Goal: Task Accomplishment & Management: Complete application form

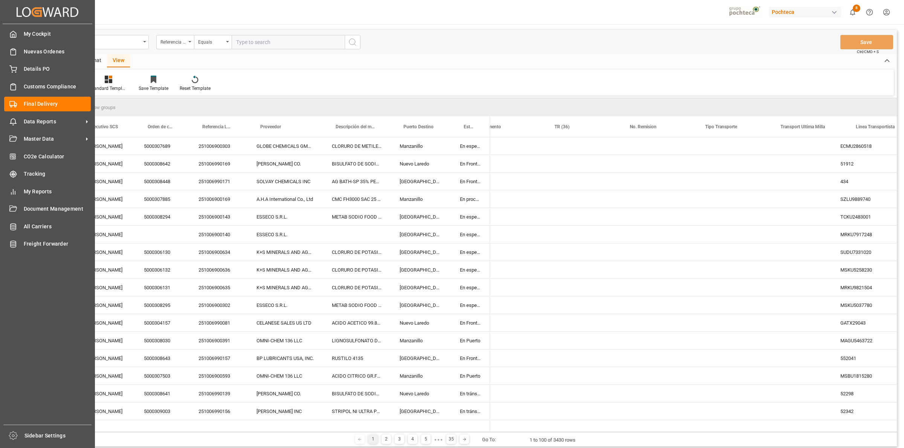
scroll to position [0, 436]
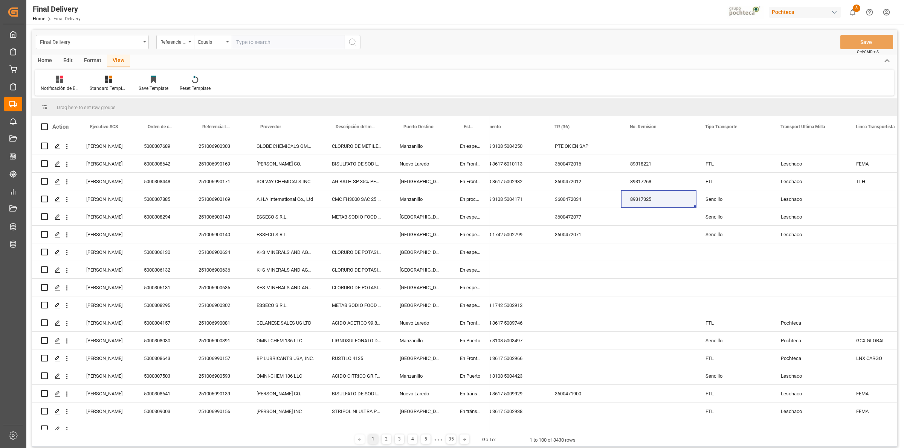
click at [49, 59] on div "Home" at bounding box center [45, 61] width 26 height 13
click at [112, 62] on div "View" at bounding box center [118, 61] width 23 height 13
click at [58, 82] on icon at bounding box center [60, 80] width 8 height 8
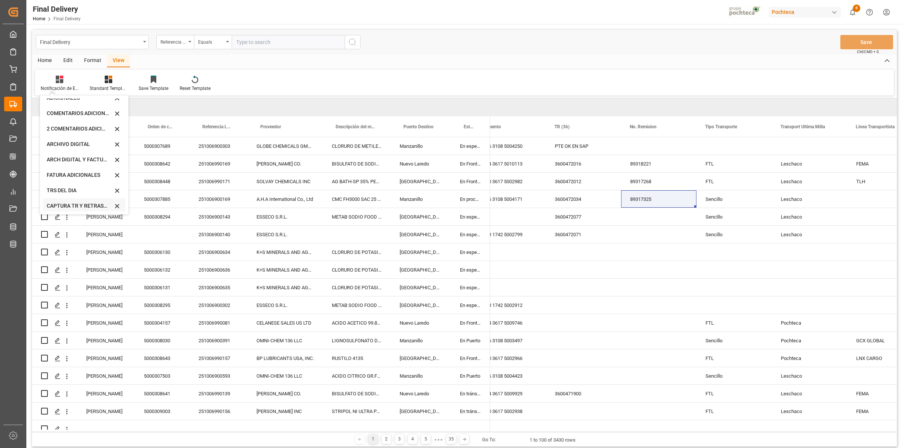
scroll to position [72, 0]
click at [70, 204] on div "CAPTURA TR Y RETRASO CON ENTREGA Y SUCURSAL" at bounding box center [80, 204] width 66 height 8
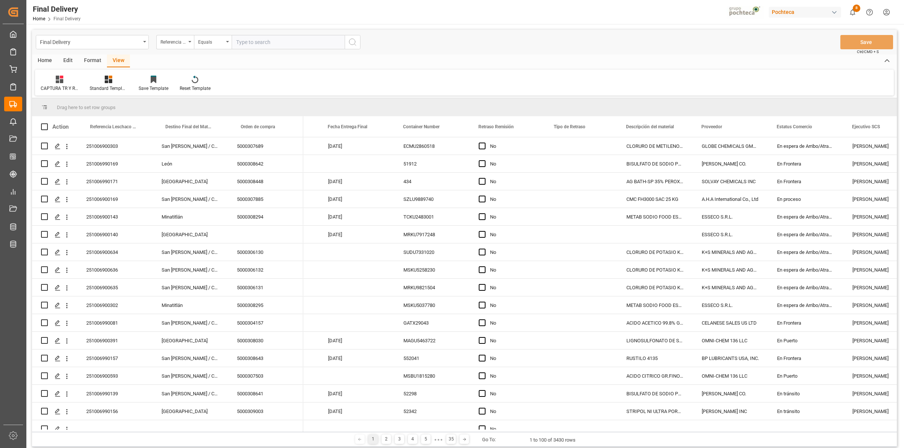
click at [90, 61] on div "Format" at bounding box center [92, 61] width 29 height 13
click at [93, 81] on div at bounding box center [86, 79] width 25 height 8
click at [100, 107] on div "DESTINO PARA REMI" at bounding box center [104, 106] width 50 height 8
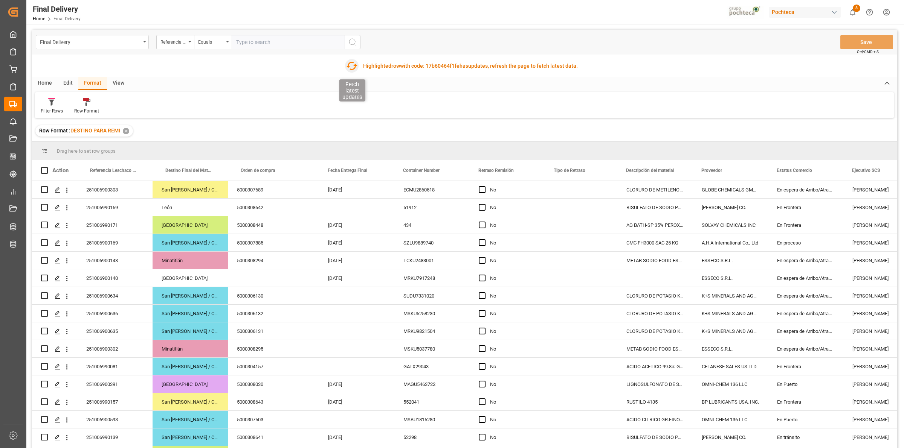
click at [349, 66] on icon "button" at bounding box center [352, 66] width 12 height 12
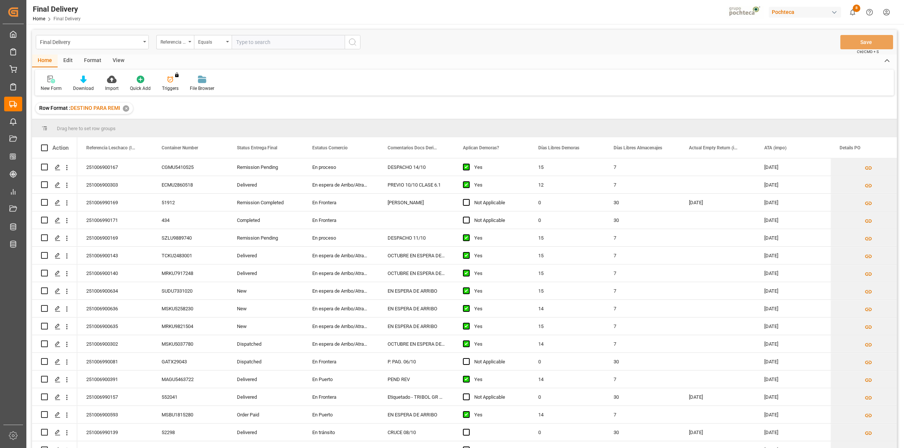
drag, startPoint x: 117, startPoint y: 62, endPoint x: 110, endPoint y: 65, distance: 7.8
click at [117, 62] on div "View" at bounding box center [118, 61] width 23 height 13
click at [54, 78] on div at bounding box center [48, 79] width 15 height 8
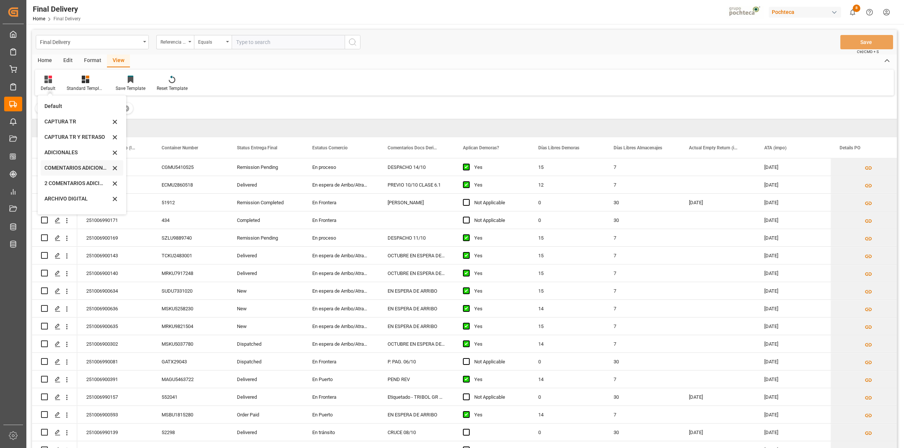
scroll to position [72, 0]
click at [69, 198] on div "CAPTURA TR Y RETRASO CON ENTREGA Y SUCURSAL" at bounding box center [82, 204] width 82 height 15
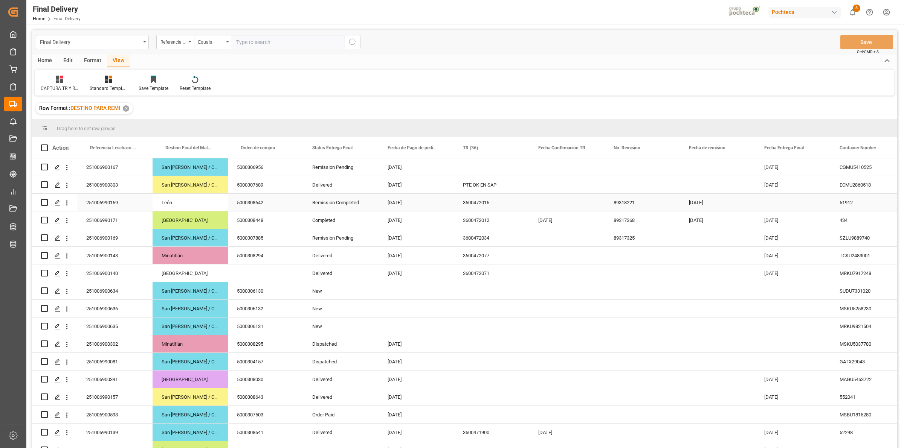
click at [547, 202] on div "Press SPACE to select this row." at bounding box center [566, 202] width 75 height 17
click at [558, 286] on span "14" at bounding box center [559, 285] width 5 height 5
type input "[DATE]"
click at [620, 201] on div "89318221" at bounding box center [641, 202] width 75 height 17
click at [540, 270] on div "Press SPACE to select this row." at bounding box center [566, 273] width 75 height 17
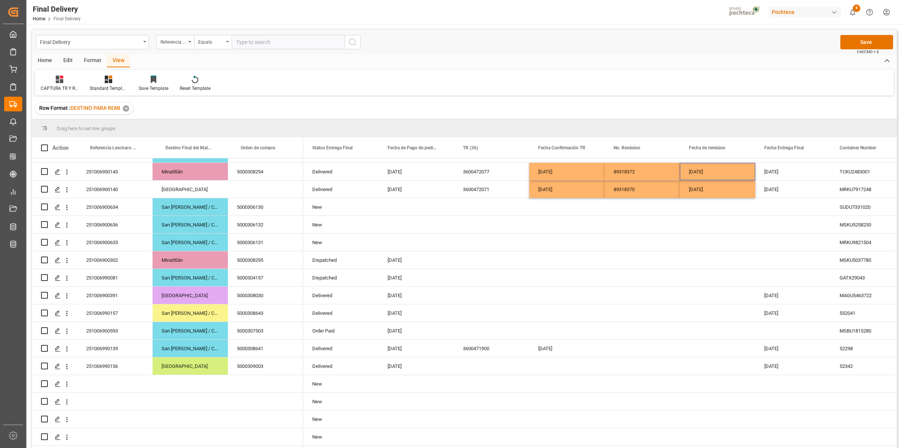
scroll to position [0, 0]
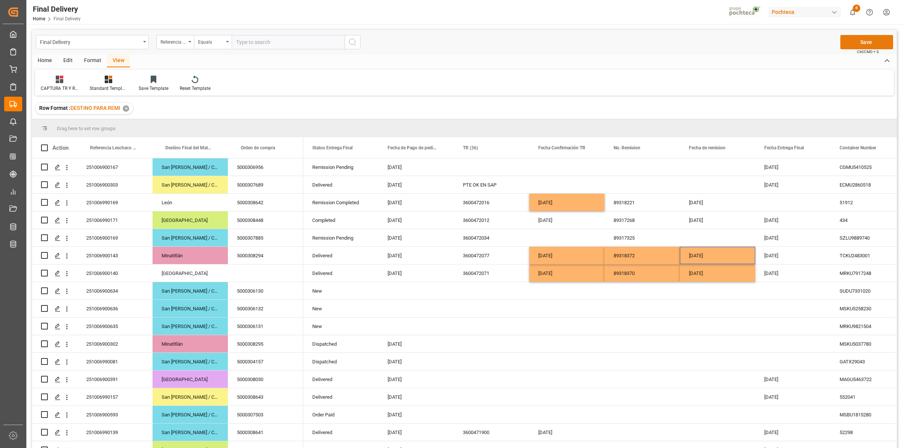
click at [850, 45] on button "Save" at bounding box center [866, 42] width 53 height 14
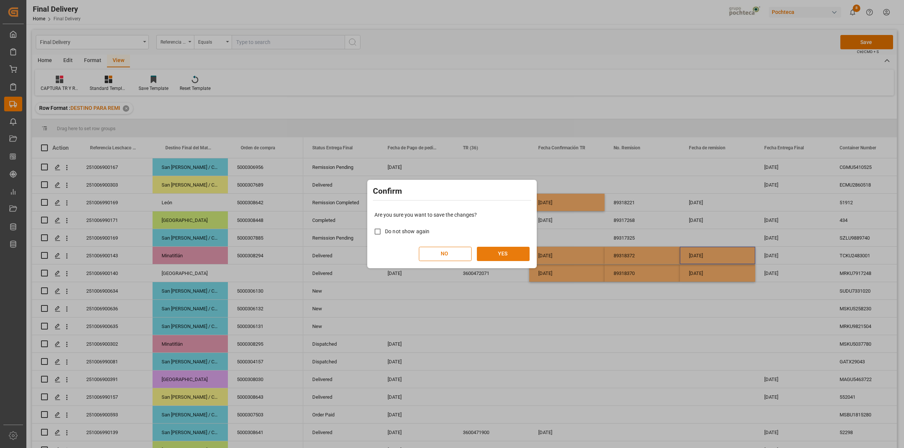
click at [511, 249] on button "YES" at bounding box center [503, 254] width 53 height 14
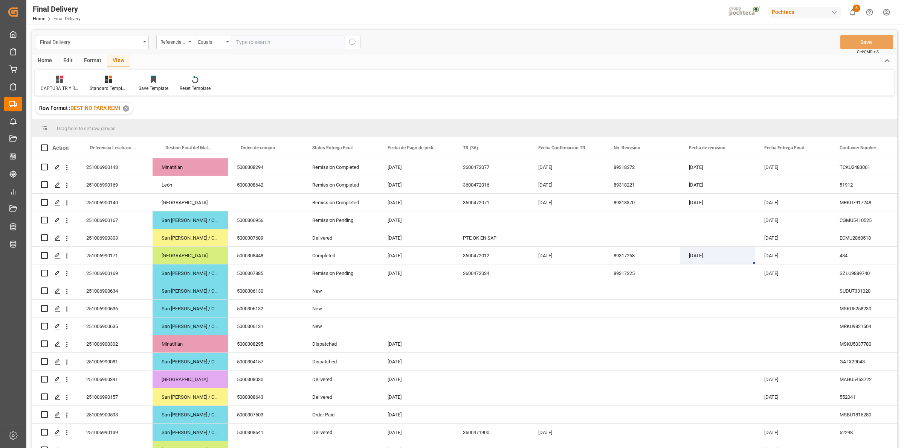
click at [529, 108] on div "Row Format : DESTINO PARA REMI ✕" at bounding box center [464, 108] width 864 height 21
click at [494, 236] on div "PTE OK EN SAP" at bounding box center [491, 237] width 75 height 17
click at [480, 222] on div "Press SPACE to select this row." at bounding box center [491, 220] width 75 height 17
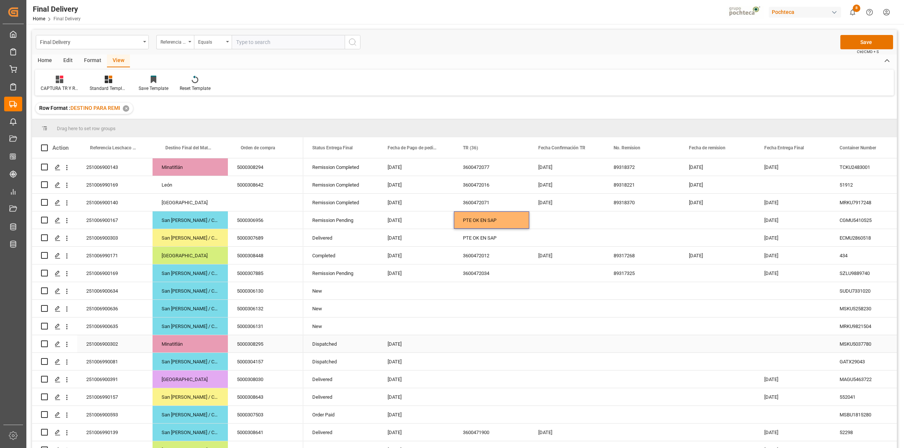
click at [468, 347] on div "Press SPACE to select this row." at bounding box center [491, 343] width 75 height 17
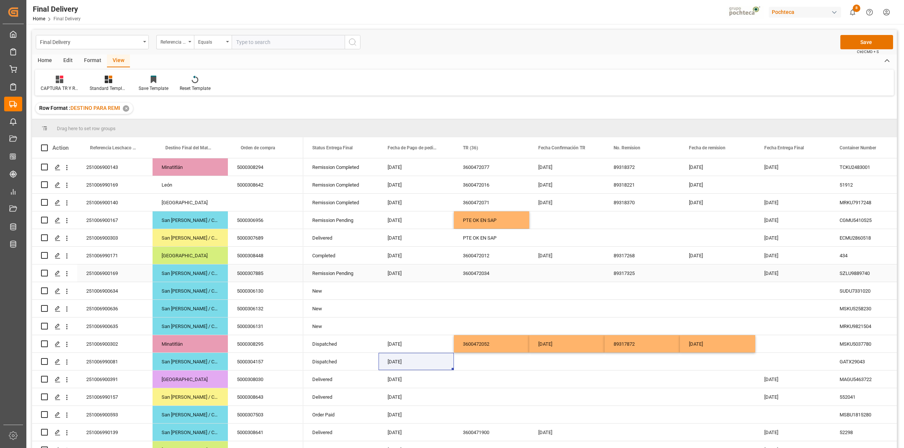
click at [480, 274] on div "3600472034" at bounding box center [491, 273] width 75 height 17
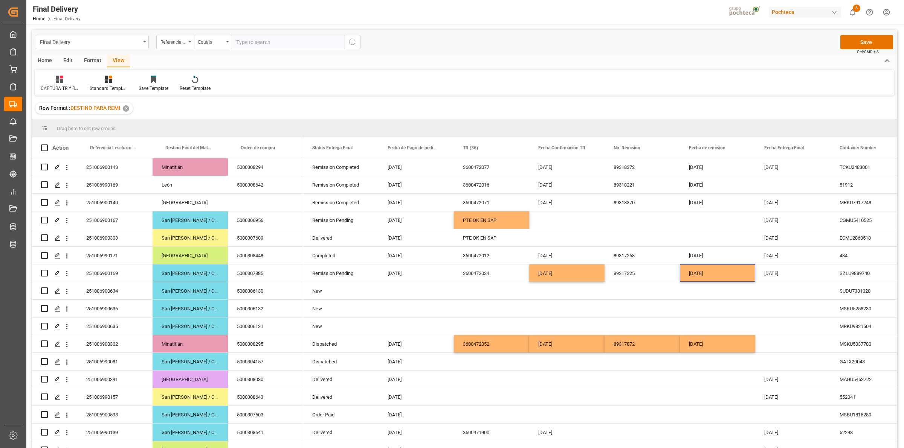
drag, startPoint x: 812, startPoint y: 106, endPoint x: 850, endPoint y: 60, distance: 59.1
click at [812, 106] on div "Row Format : DESTINO PARA REMI ✕" at bounding box center [464, 108] width 864 height 21
click at [863, 47] on button "Save" at bounding box center [866, 42] width 53 height 14
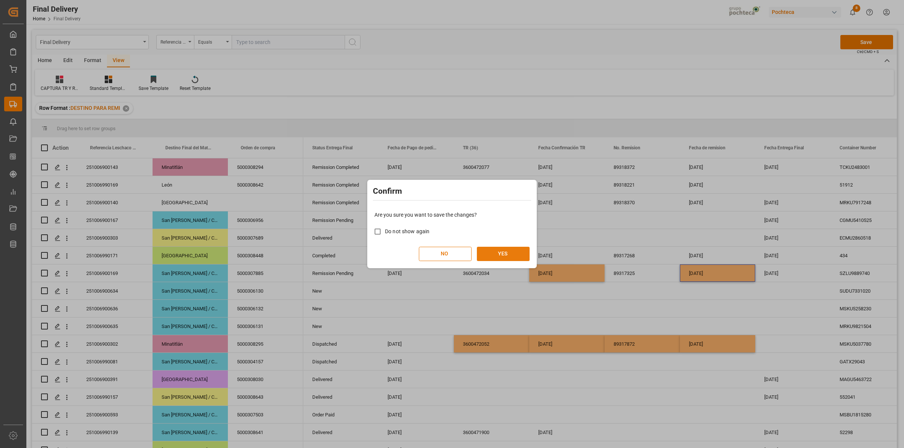
click at [502, 260] on button "YES" at bounding box center [503, 254] width 53 height 14
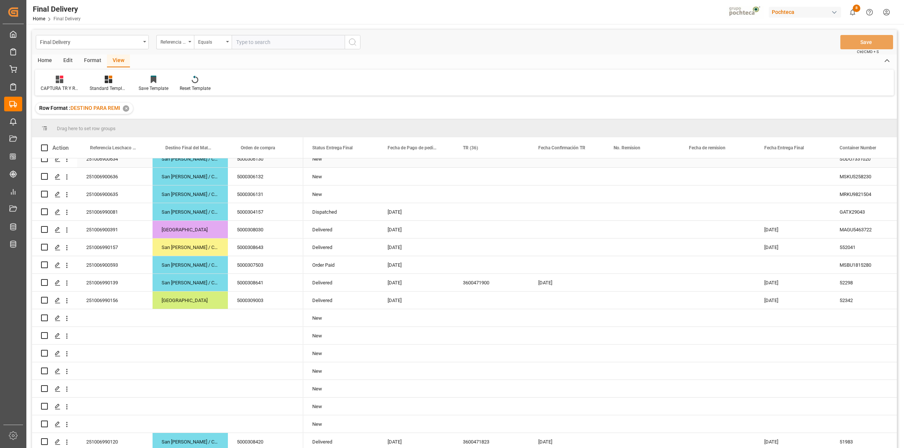
scroll to position [157, 0]
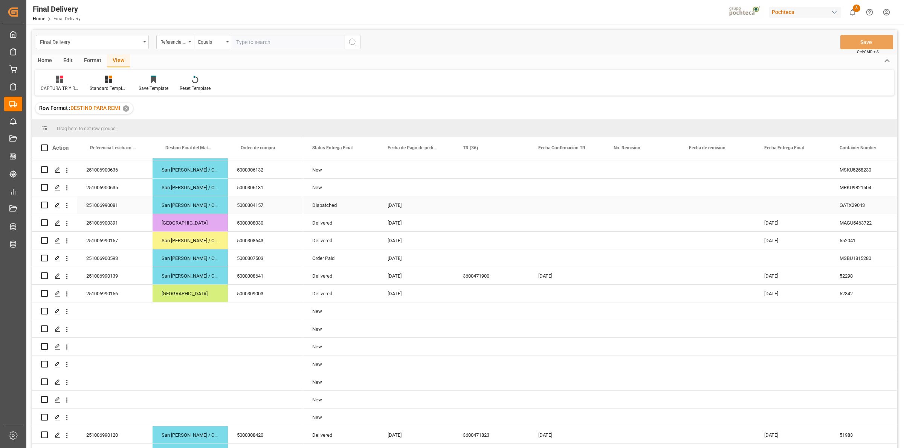
click at [411, 210] on div "[DATE]" at bounding box center [415, 205] width 75 height 17
click at [116, 224] on div "251006900391" at bounding box center [114, 222] width 75 height 17
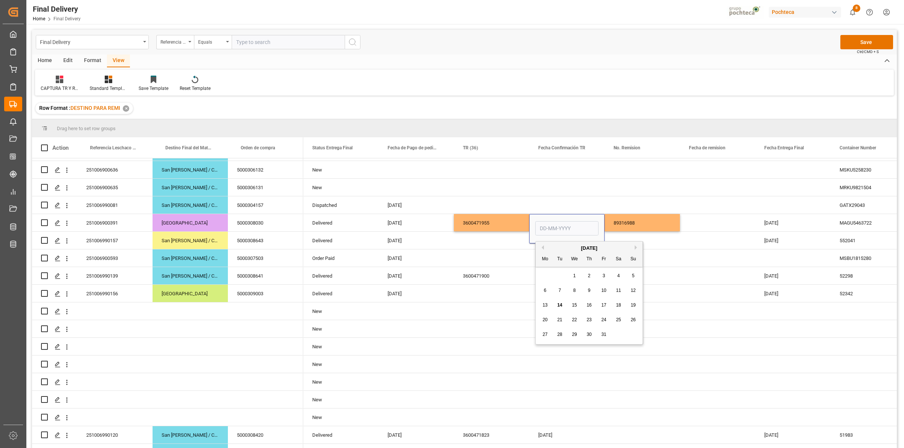
click at [544, 304] on span "13" at bounding box center [544, 305] width 5 height 5
type input "[DATE]"
click at [617, 223] on div "89316988" at bounding box center [641, 222] width 75 height 17
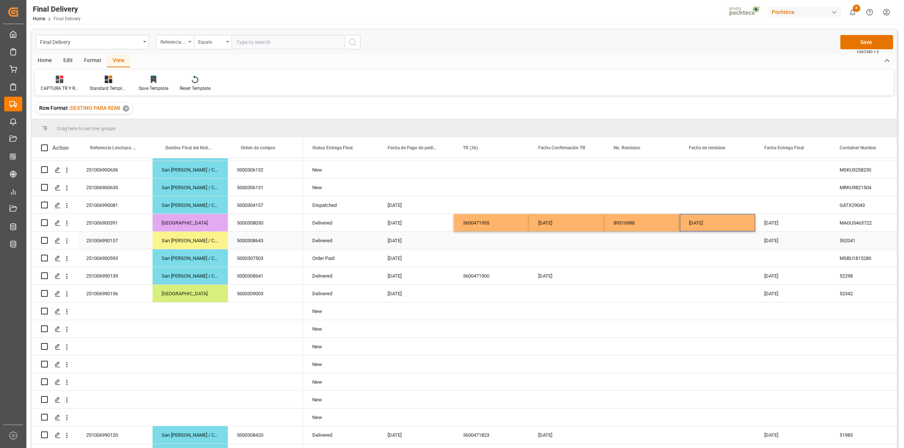
click at [400, 243] on div "[DATE]" at bounding box center [415, 240] width 75 height 17
click at [477, 241] on div "Press SPACE to select this row." at bounding box center [491, 240] width 75 height 17
click at [620, 247] on div "Press SPACE to select this row." at bounding box center [641, 240] width 75 height 17
click at [573, 230] on div "[DATE]" at bounding box center [566, 222] width 75 height 17
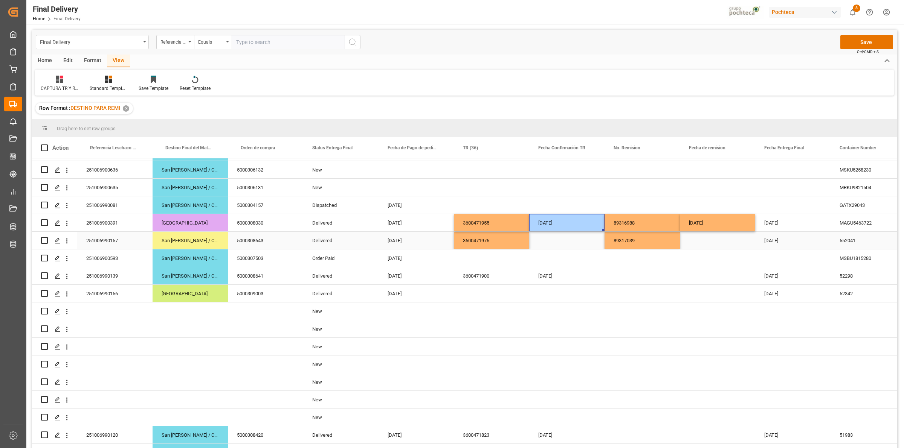
click at [563, 240] on div "Press SPACE to select this row." at bounding box center [566, 240] width 75 height 17
click at [695, 240] on div "Press SPACE to select this row." at bounding box center [717, 240] width 75 height 17
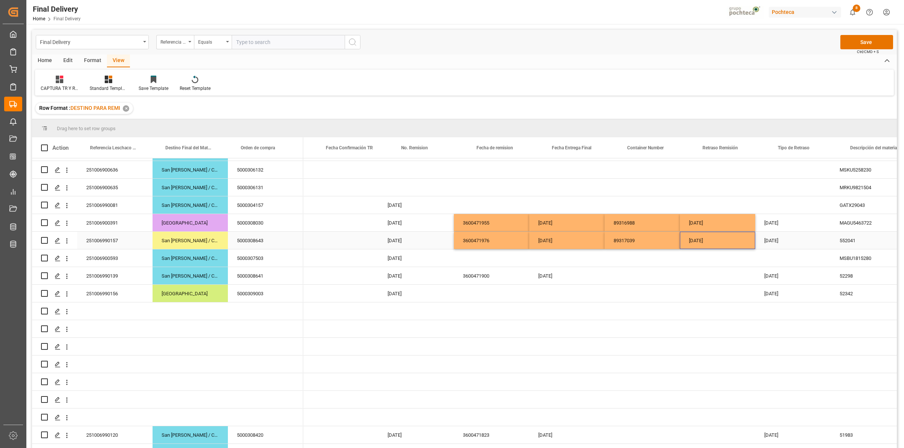
scroll to position [0, 213]
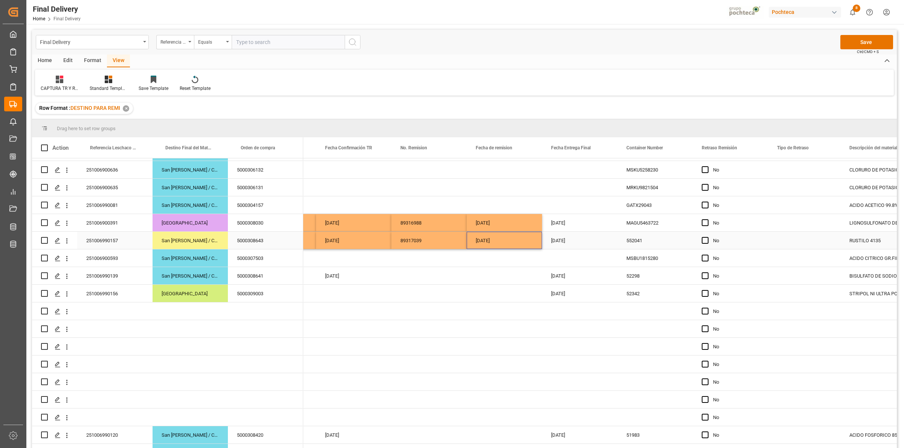
click at [704, 242] on span "Press SPACE to select this row." at bounding box center [704, 240] width 7 height 7
click at [707, 237] on input "Press SPACE to select this row." at bounding box center [707, 237] width 0 height 0
click at [810, 241] on div "Press SPACE to select this row." at bounding box center [804, 240] width 72 height 17
click at [810, 241] on input "Press SPACE to select this row." at bounding box center [804, 245] width 60 height 14
click at [801, 269] on div "OC CON INCIDENCIA, PERO SE CUMPLE CON KPI" at bounding box center [831, 266] width 114 height 26
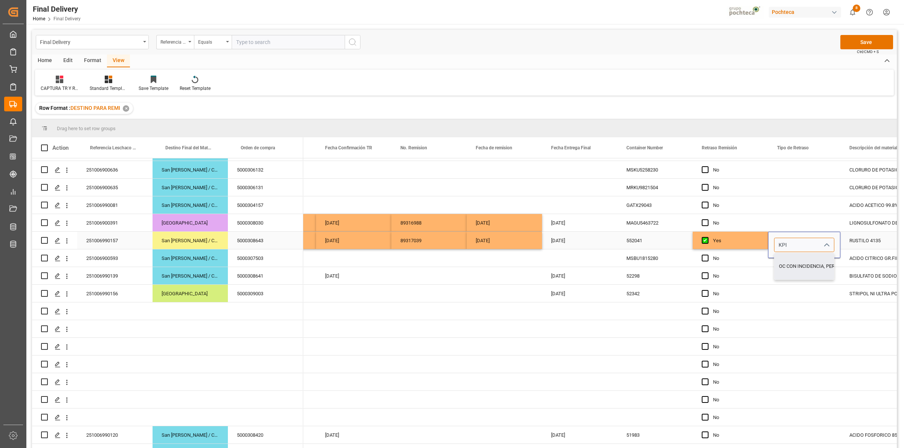
type input "OC CON INCIDENCIA, PERO SE CUMPLE CON KPI"
click at [528, 262] on div "Press SPACE to select this row." at bounding box center [503, 258] width 75 height 17
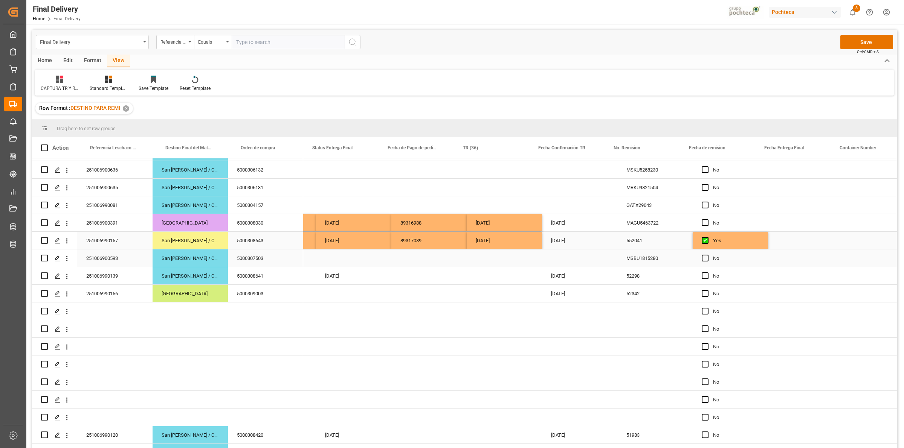
scroll to position [0, 0]
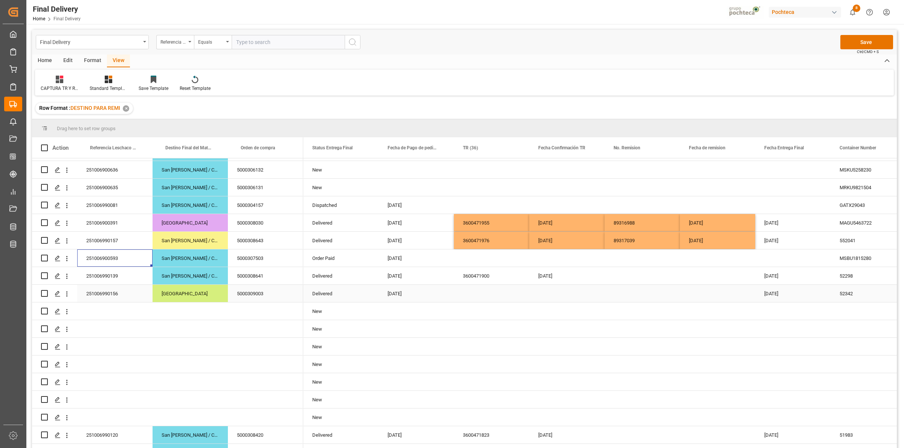
click at [135, 294] on div "251006990156" at bounding box center [114, 293] width 75 height 17
click at [625, 292] on div "Press SPACE to select this row." at bounding box center [641, 293] width 75 height 17
click at [561, 242] on div "[DATE]" at bounding box center [566, 240] width 75 height 17
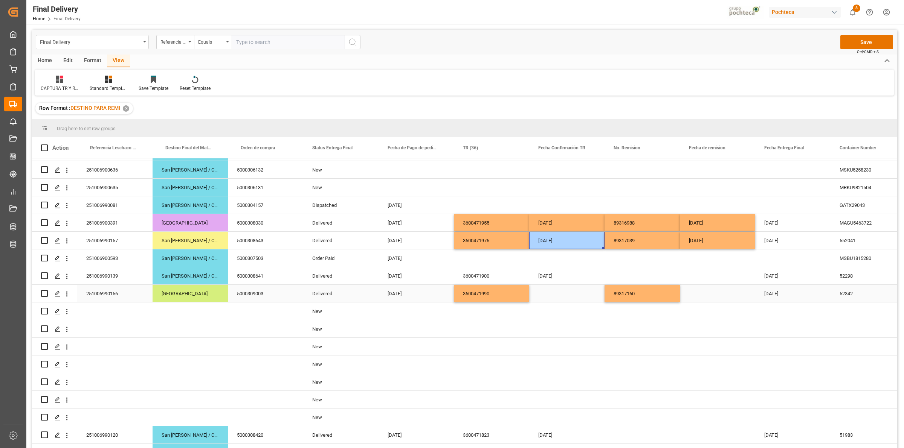
click at [558, 292] on div "Press SPACE to select this row." at bounding box center [566, 293] width 75 height 17
click at [705, 300] on div "Press SPACE to select this row." at bounding box center [717, 293] width 75 height 17
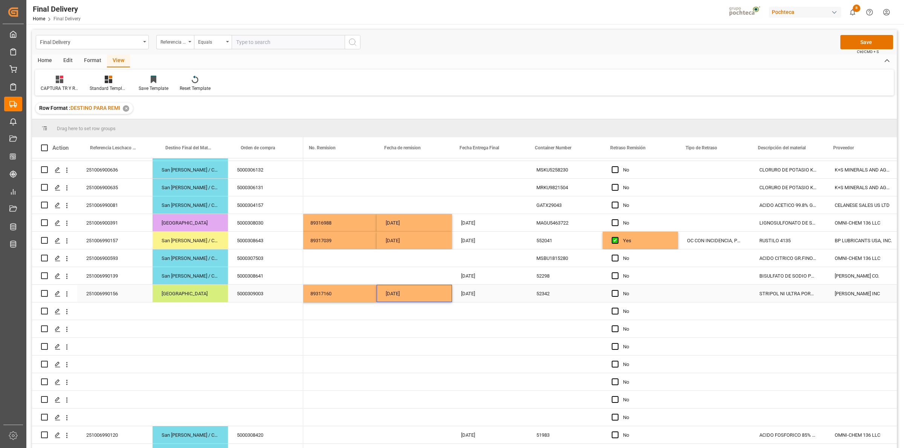
scroll to position [0, 304]
click at [614, 293] on span "Press SPACE to select this row." at bounding box center [613, 293] width 7 height 7
click at [616, 290] on input "Press SPACE to select this row." at bounding box center [616, 290] width 0 height 0
click at [702, 241] on div "OC CON INCIDENCIA, PERO SE CUMPLE CON KPI" at bounding box center [713, 240] width 72 height 17
click at [695, 296] on div "Press SPACE to select this row." at bounding box center [713, 293] width 72 height 17
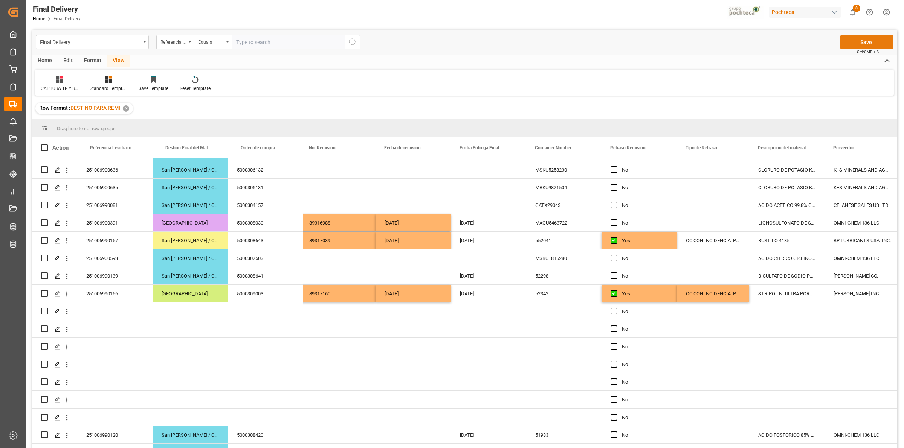
click at [869, 41] on button "Save" at bounding box center [866, 42] width 53 height 14
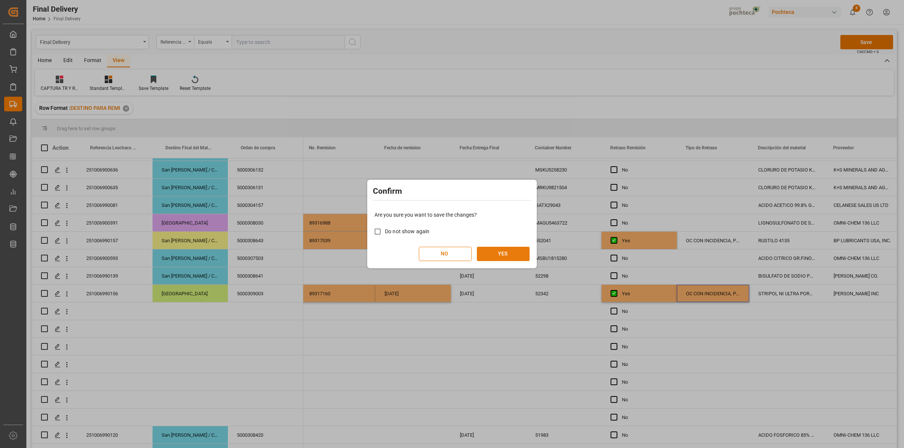
click at [518, 250] on button "YES" at bounding box center [503, 254] width 53 height 14
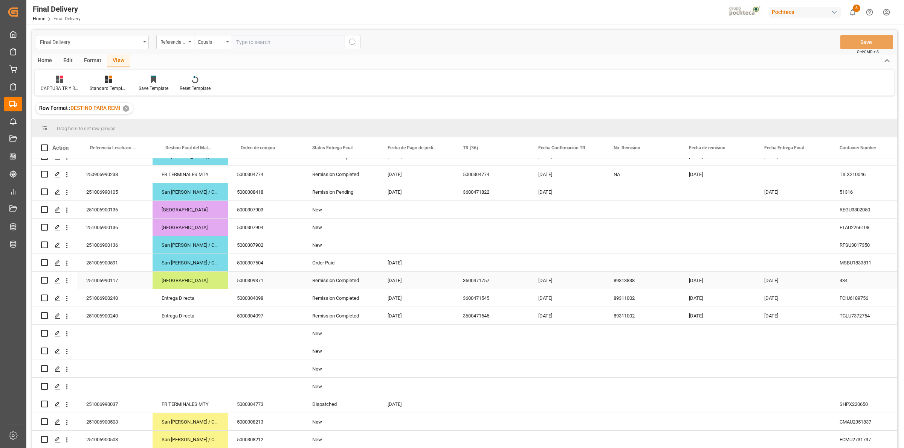
scroll to position [0, 0]
